Goal: Transaction & Acquisition: Purchase product/service

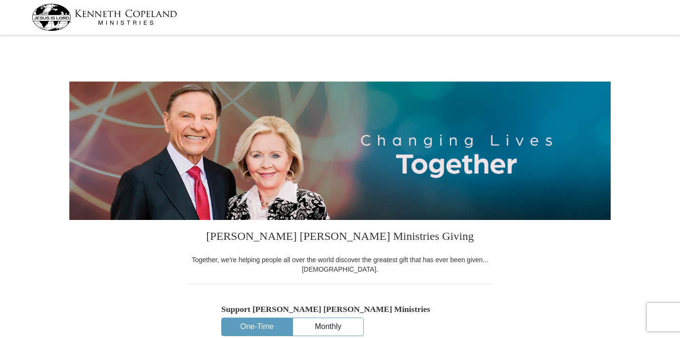
select select "OH"
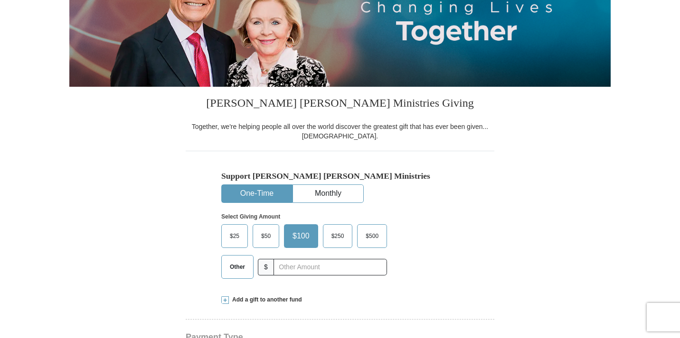
scroll to position [248, 0]
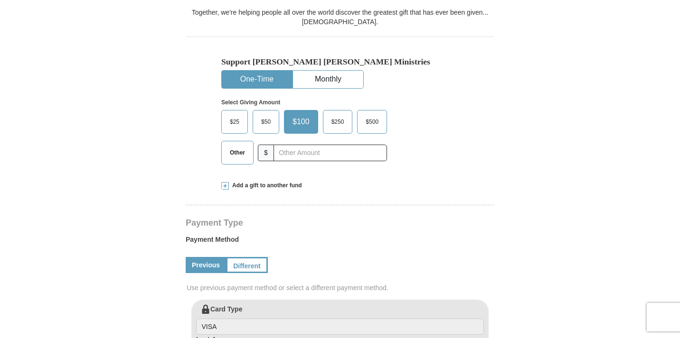
click at [237, 121] on span "$25" at bounding box center [234, 122] width 19 height 14
click at [0, 0] on input "$25" at bounding box center [0, 0] width 0 height 0
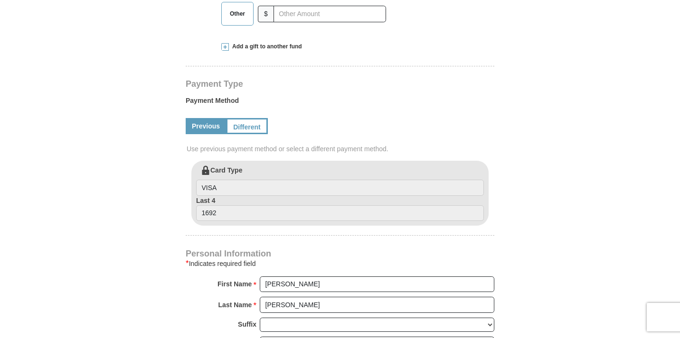
scroll to position [379, 0]
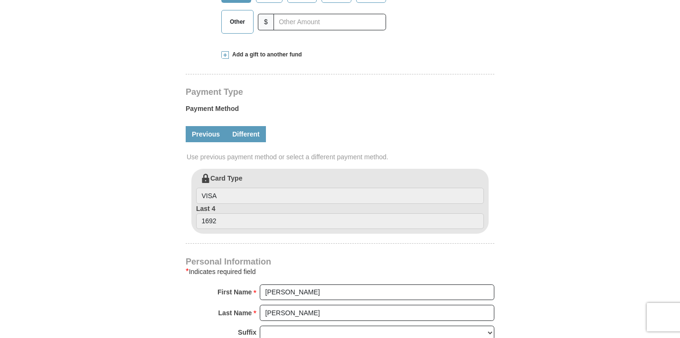
click at [254, 131] on link "Different" at bounding box center [246, 134] width 40 height 16
click at [248, 132] on link "Different" at bounding box center [246, 134] width 40 height 16
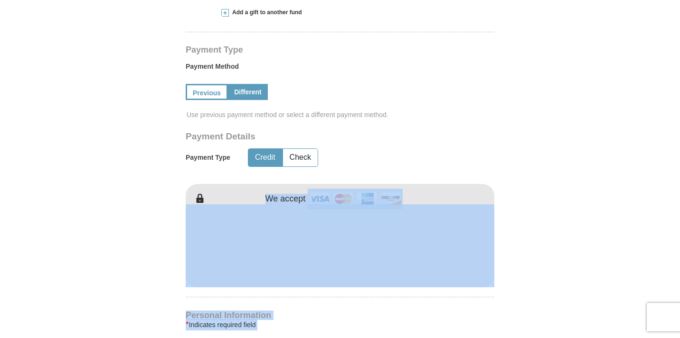
drag, startPoint x: 422, startPoint y: 318, endPoint x: 370, endPoint y: 348, distance: 60.0
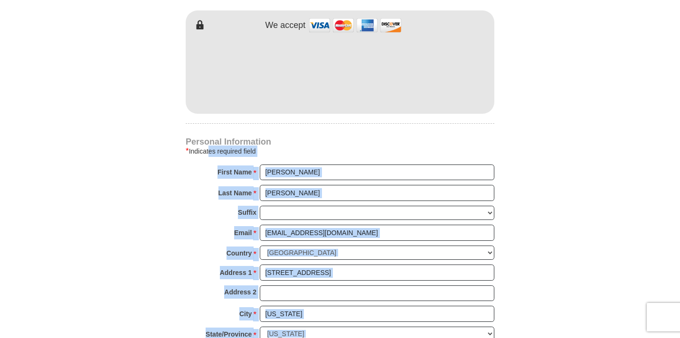
scroll to position [639, 0]
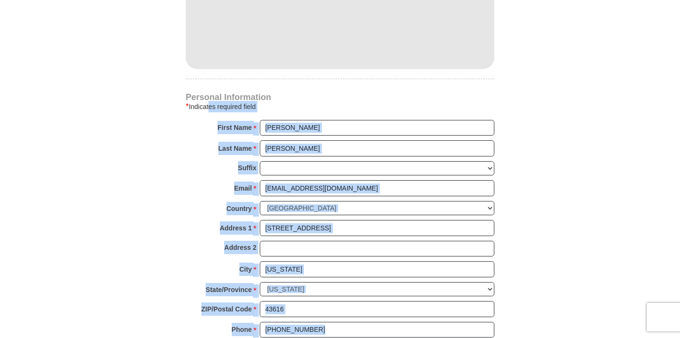
drag, startPoint x: 215, startPoint y: 320, endPoint x: 254, endPoint y: 356, distance: 52.8
click at [254, 338] on html "[PERSON_NAME] [PERSON_NAME] Ministries Giving Together, we're helping people al…" at bounding box center [340, 247] width 680 height 1773
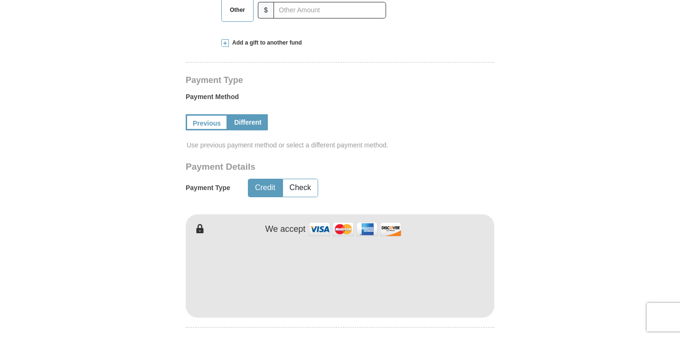
scroll to position [389, 0]
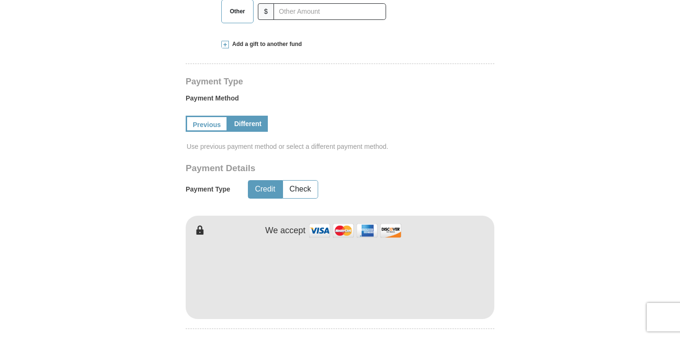
click at [572, 255] on form "[PERSON_NAME] [PERSON_NAME] Ministries Giving Together, we're helping people al…" at bounding box center [339, 208] width 541 height 1118
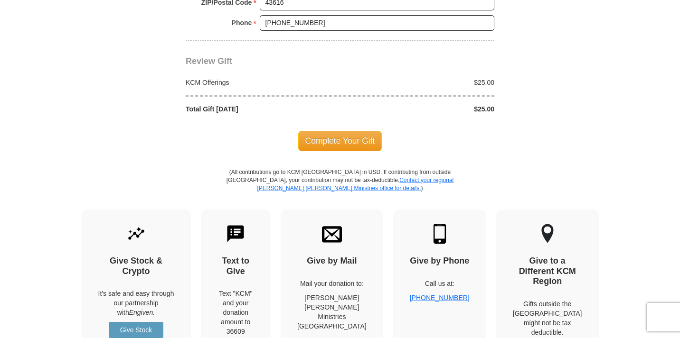
scroll to position [950, 0]
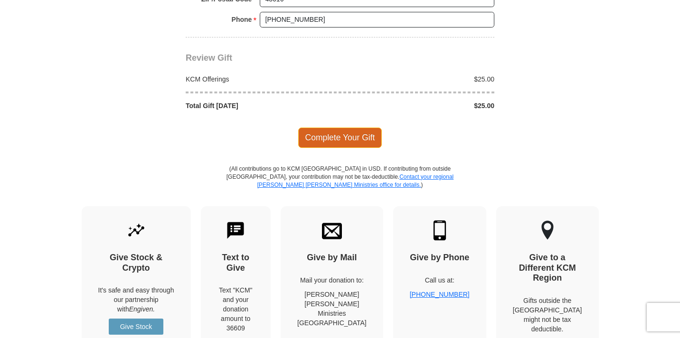
click at [355, 128] on span "Complete Your Gift" at bounding box center [340, 138] width 84 height 20
